Goal: Use online tool/utility: Utilize a website feature to perform a specific function

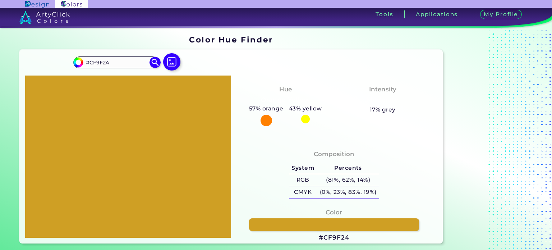
drag, startPoint x: 83, startPoint y: 59, endPoint x: 60, endPoint y: 58, distance: 22.6
click at [60, 58] on div "#cf9f24 #CF9F24 Acadia ◉ Acid Green ◉ Aero Blue ◉ Alabaster ◉ Albescent White ◉…" at bounding box center [230, 147] width 423 height 194
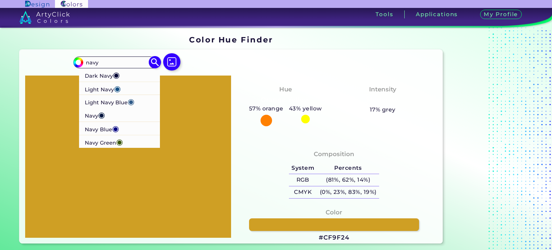
type input "navy"
click at [99, 77] on p "Dark Navy ◉" at bounding box center [102, 74] width 35 height 13
type input "#000435"
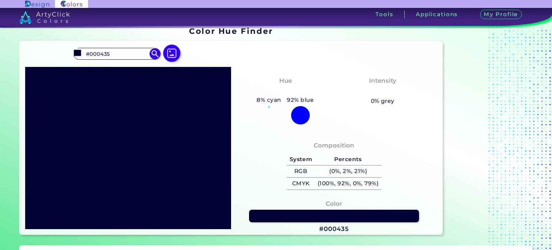
scroll to position [9, 0]
drag, startPoint x: 112, startPoint y: 54, endPoint x: 81, endPoint y: 54, distance: 31.6
click at [81, 54] on div "#000435 #000435 Dark Navy ◉ Light Navy ◉ Light Navy Blue ◉ Navy ◉ Navy Blue ◉ N…" at bounding box center [116, 54] width 87 height 12
type input "red or"
click at [113, 66] on p "Red Orange ◉" at bounding box center [104, 66] width 38 height 13
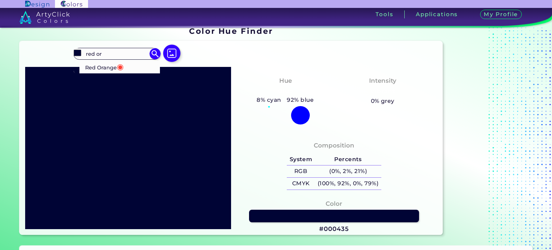
type input "#ff3f34"
type input "#FF3F34"
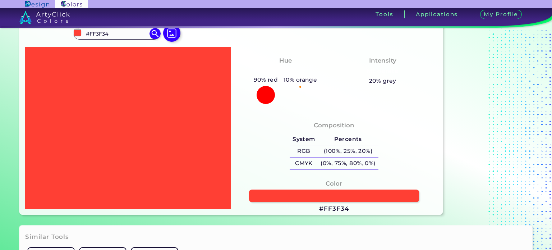
scroll to position [0, 0]
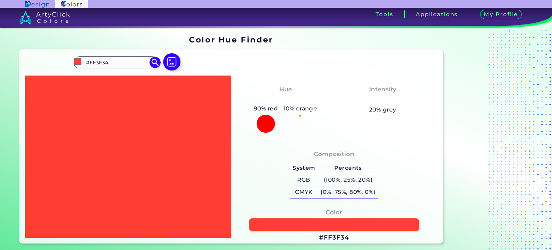
click at [263, 108] on h5 "90% red" at bounding box center [266, 108] width 30 height 9
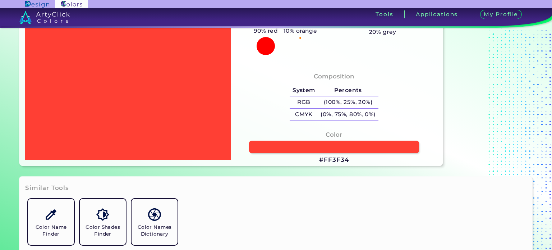
scroll to position [85, 0]
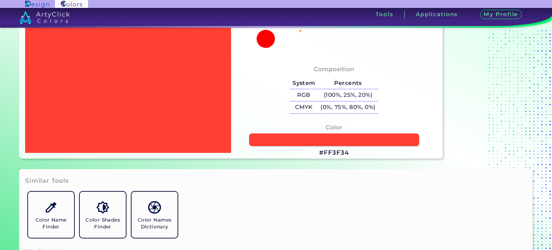
click at [336, 151] on h3 "#FF3F34" at bounding box center [333, 152] width 29 height 9
